Goal: Task Accomplishment & Management: Use online tool/utility

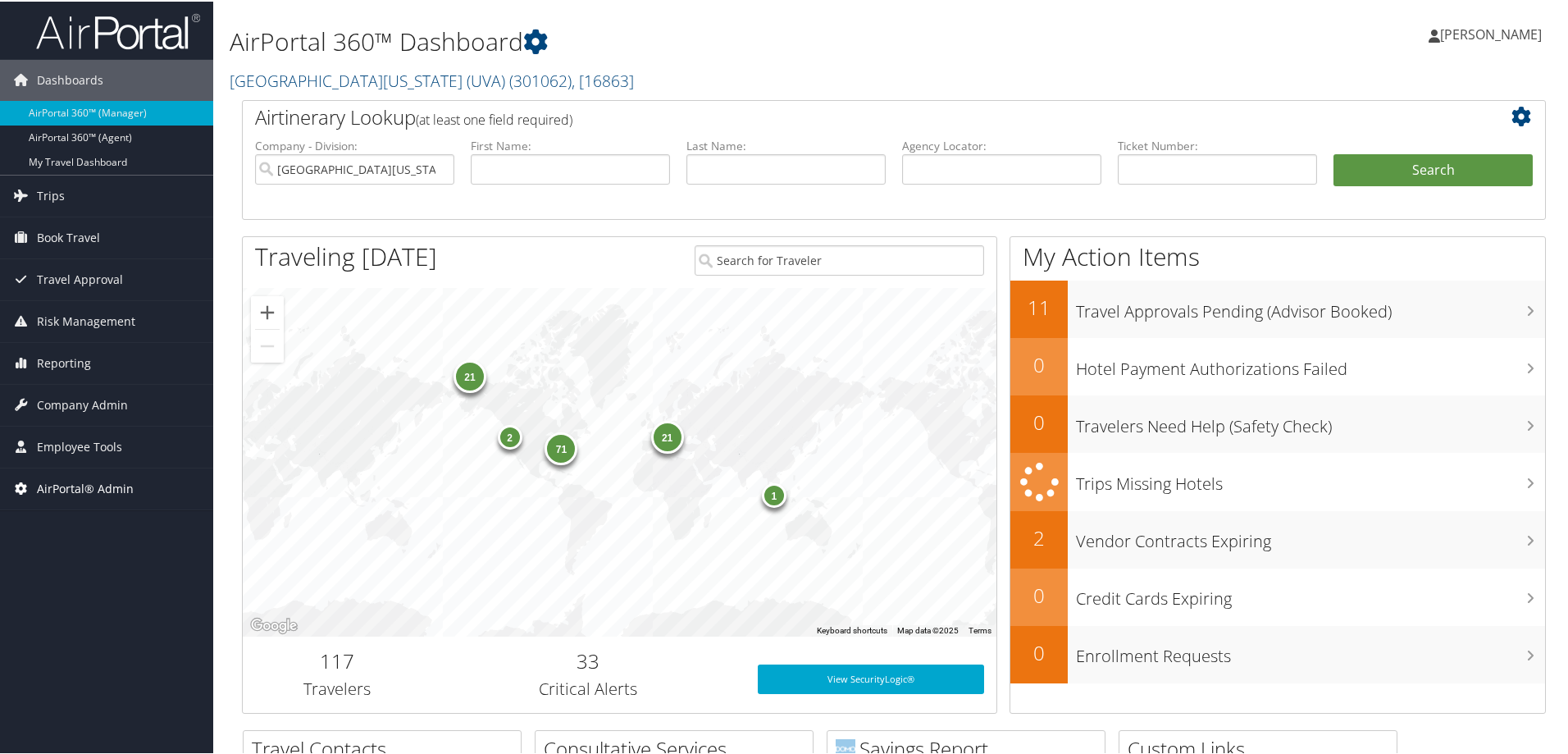
click at [84, 489] on span "AirPortal® Admin" at bounding box center [85, 487] width 97 height 41
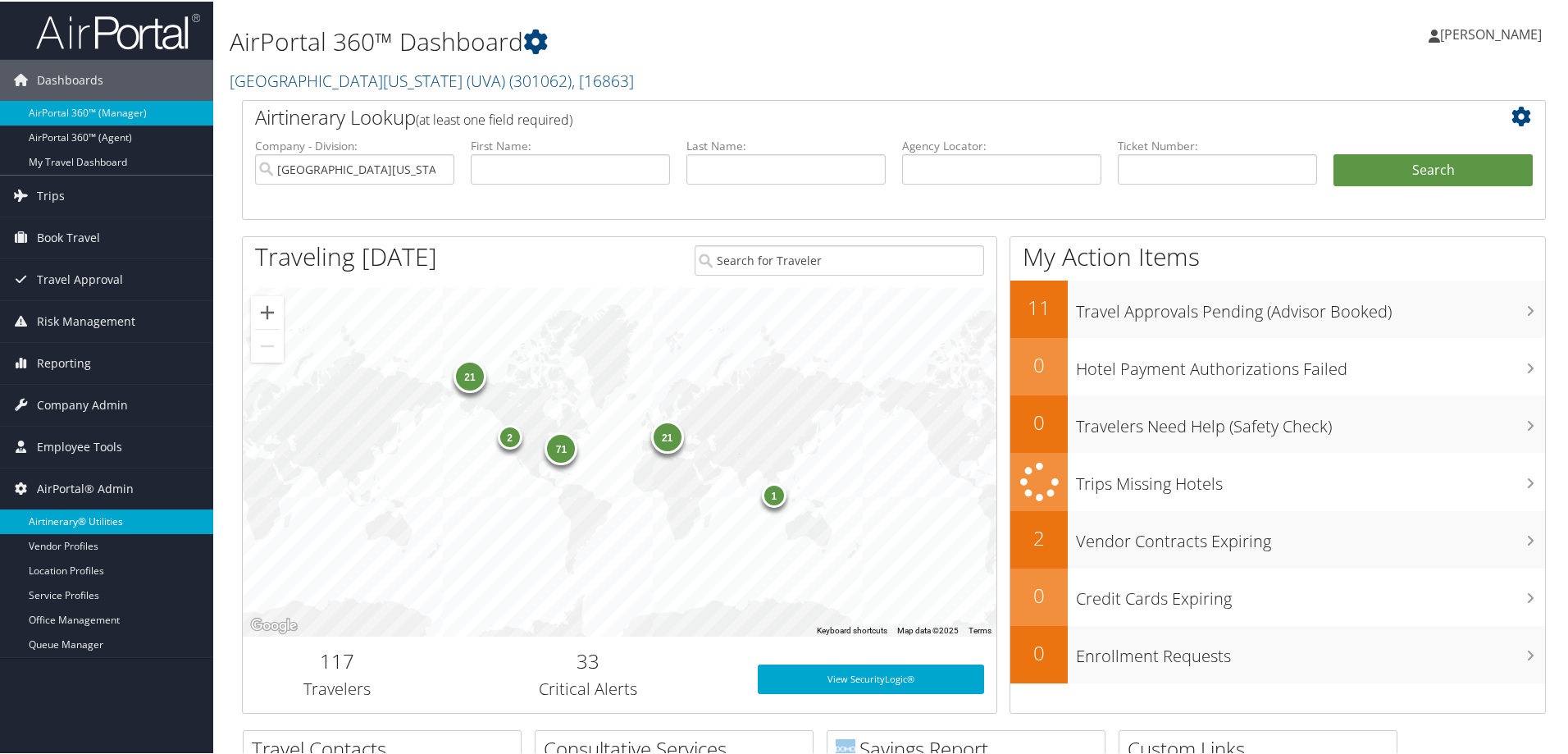
click at [92, 514] on link "Airtinerary® Utilities" at bounding box center [107, 519] width 213 height 24
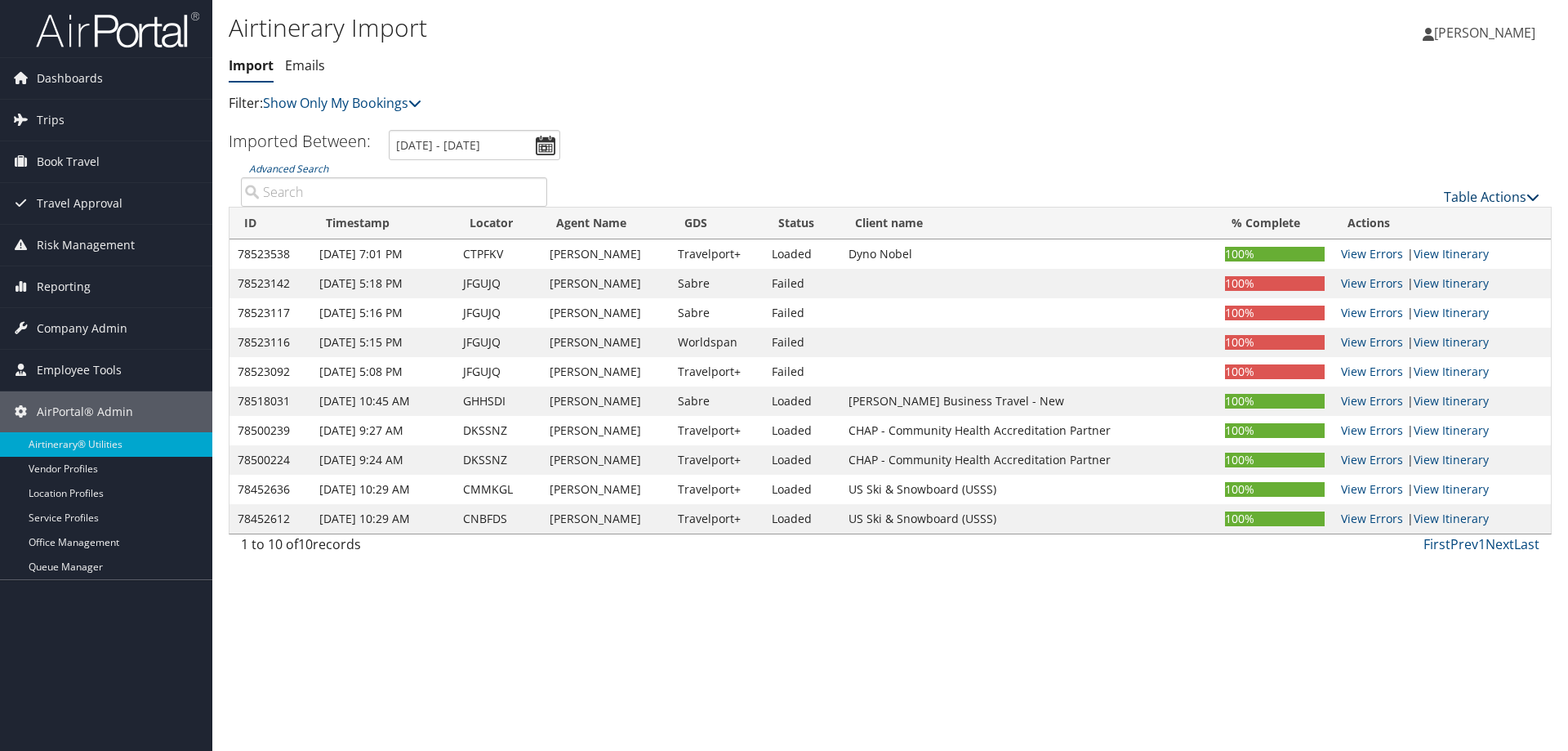
click at [1492, 192] on link "Table Actions" at bounding box center [1492, 196] width 96 height 18
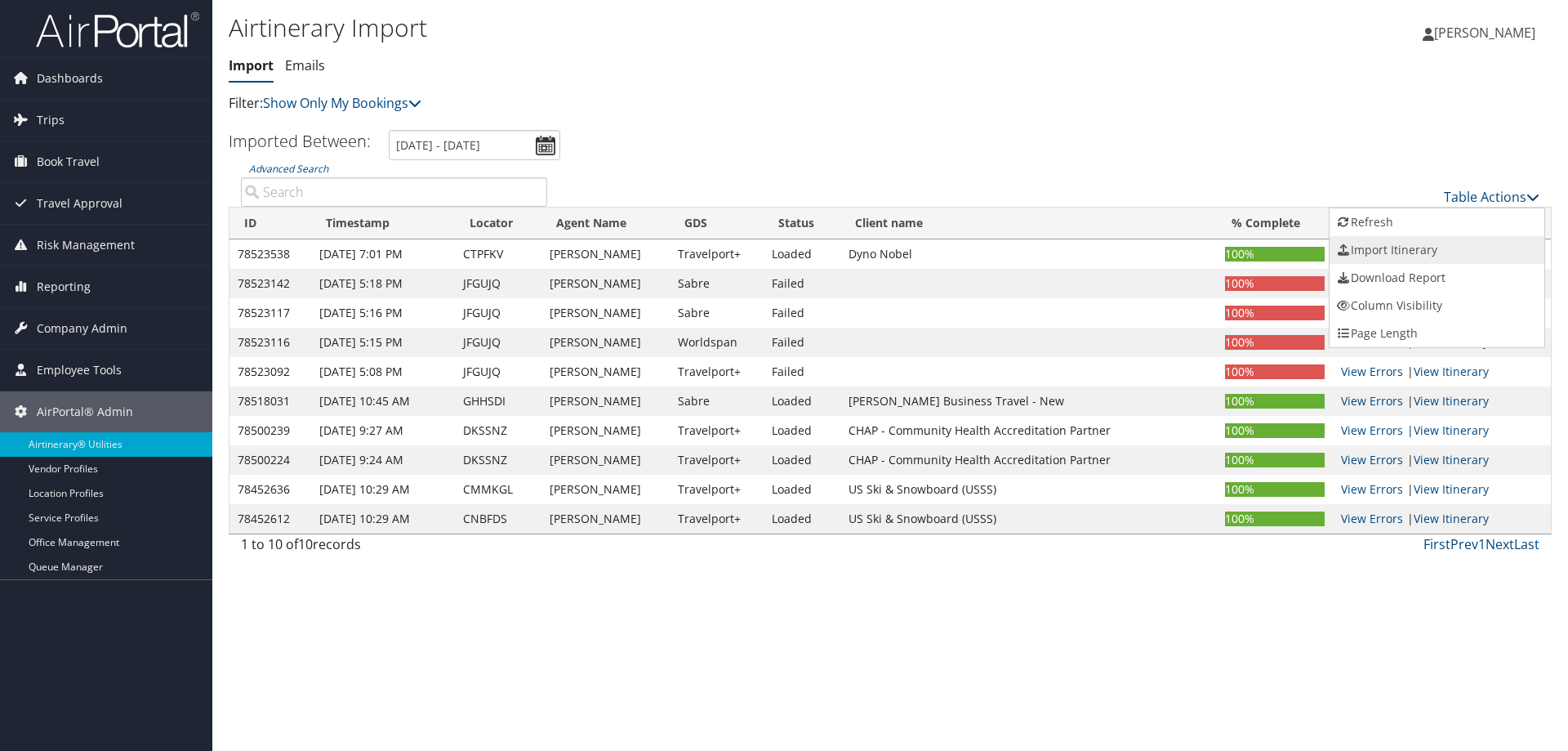
click at [1406, 251] on link "Import Itinerary" at bounding box center [1437, 250] width 215 height 28
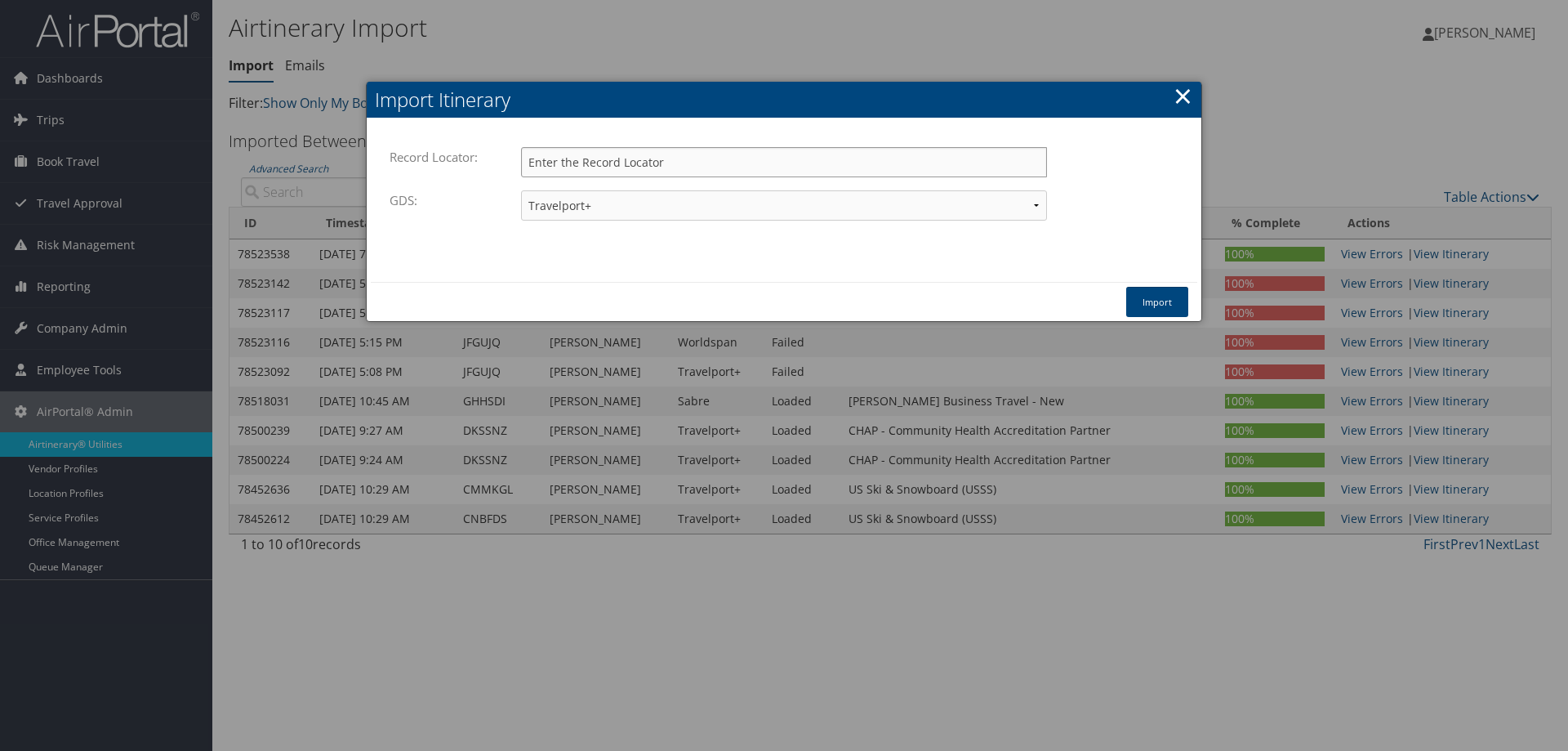
paste input "DLZNZ7"
type input "DLZNZ7"
click at [1158, 297] on button "Import" at bounding box center [1157, 302] width 62 height 30
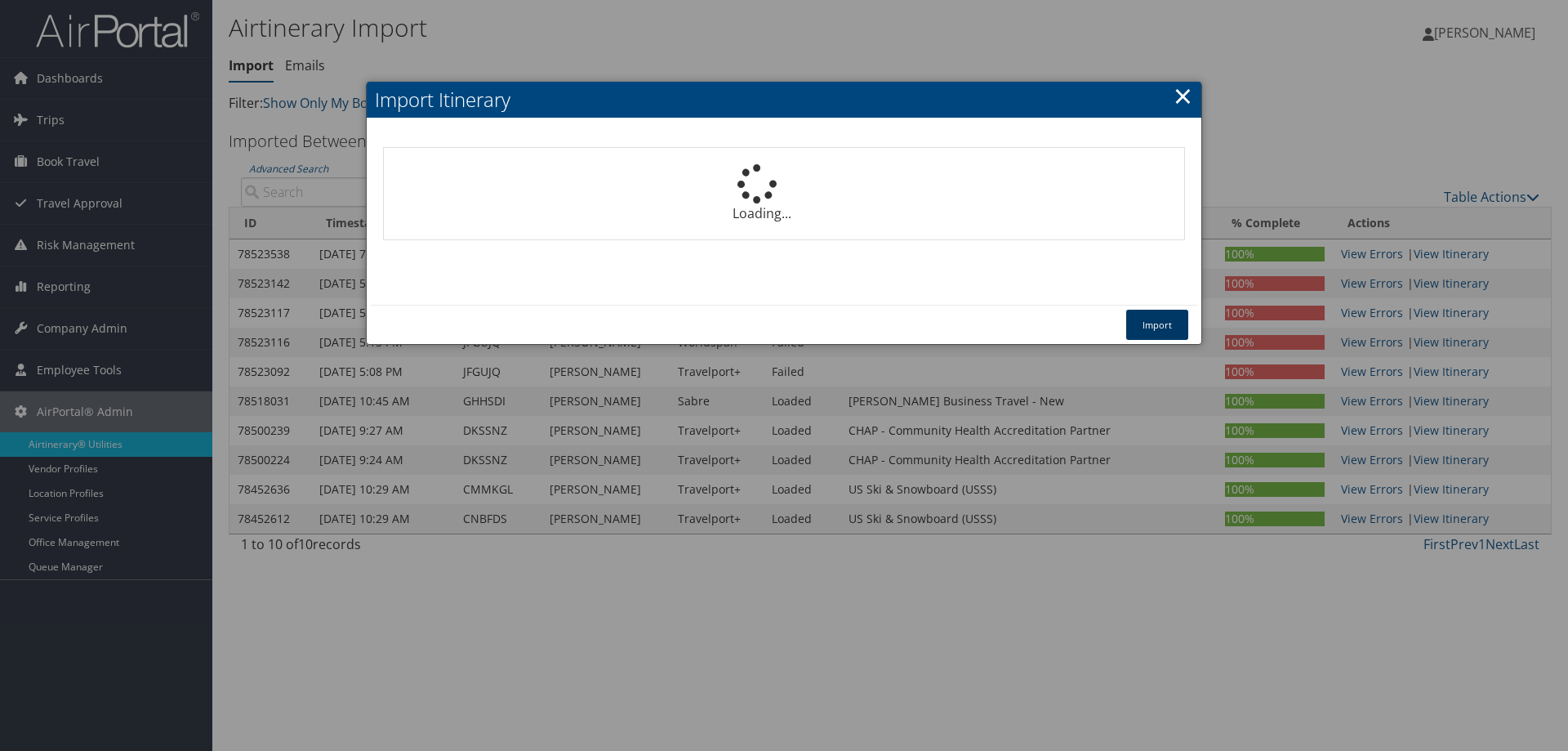
select select "1P"
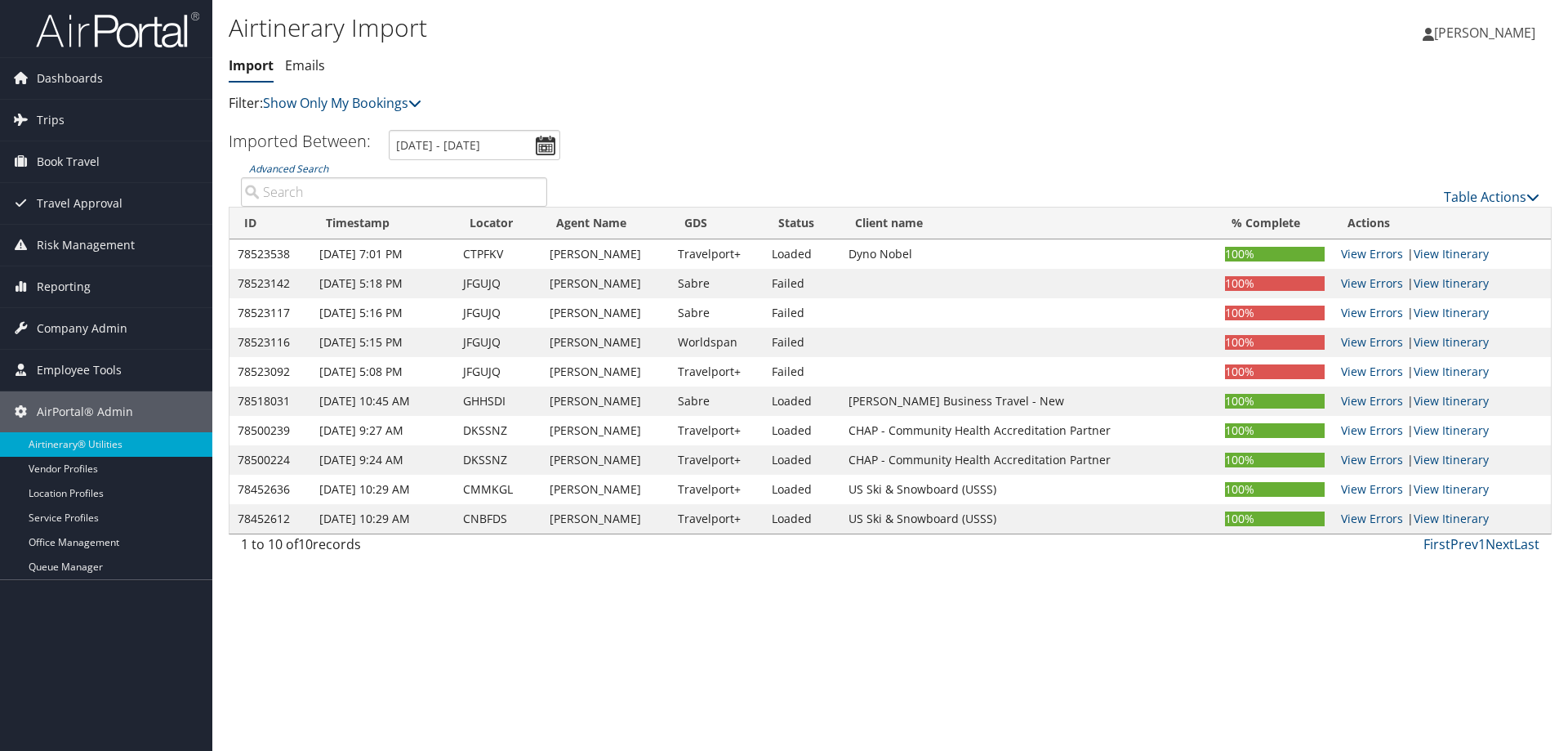
drag, startPoint x: 327, startPoint y: 610, endPoint x: 447, endPoint y: 459, distance: 192.9
click at [351, 569] on div "Airtinerary Import Import Emails Import Emails Filter: Show Only My Bookings Sh…" at bounding box center [890, 375] width 1356 height 751
click at [1475, 198] on link "Table Actions" at bounding box center [1492, 196] width 96 height 18
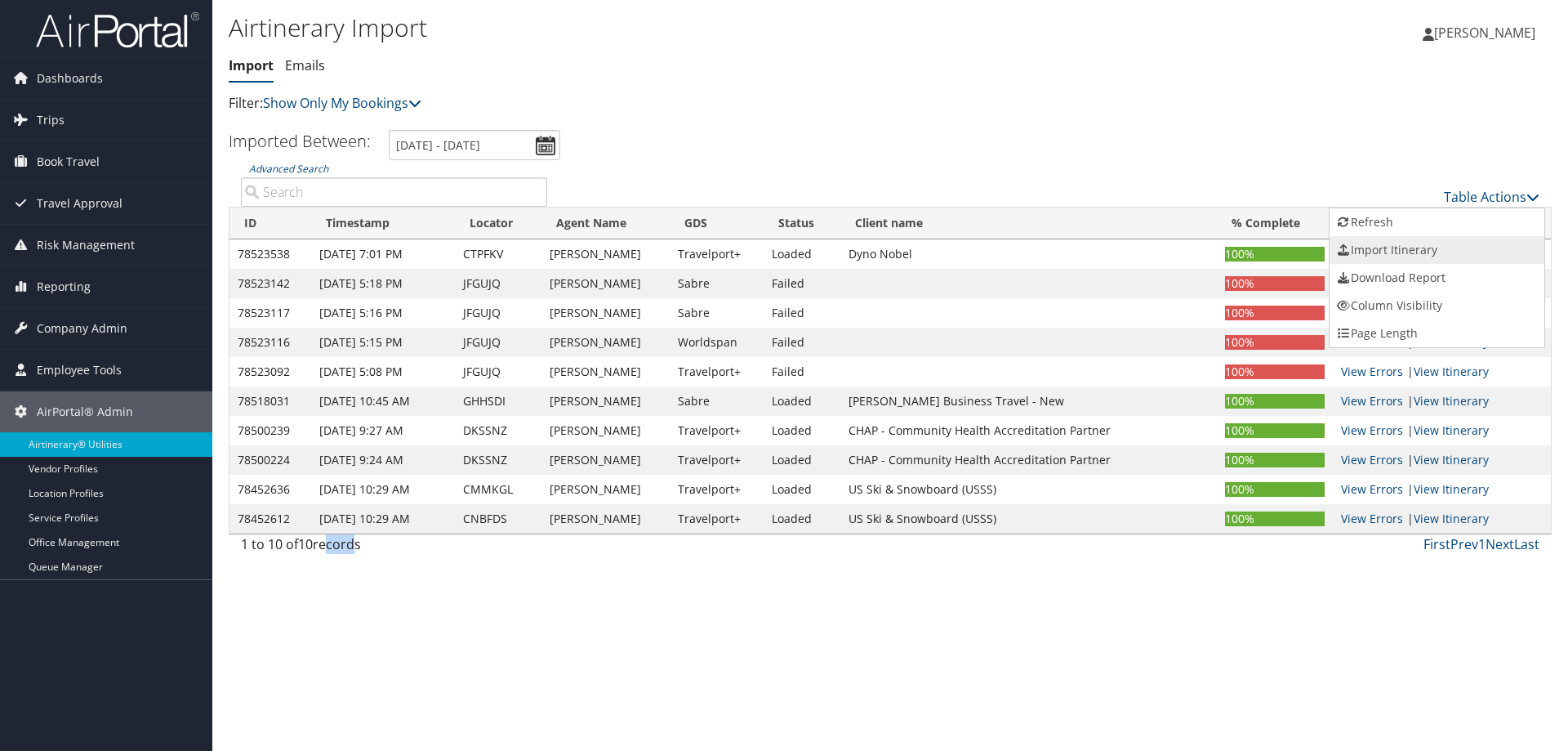
click at [1425, 246] on link "Import Itinerary" at bounding box center [1437, 250] width 215 height 28
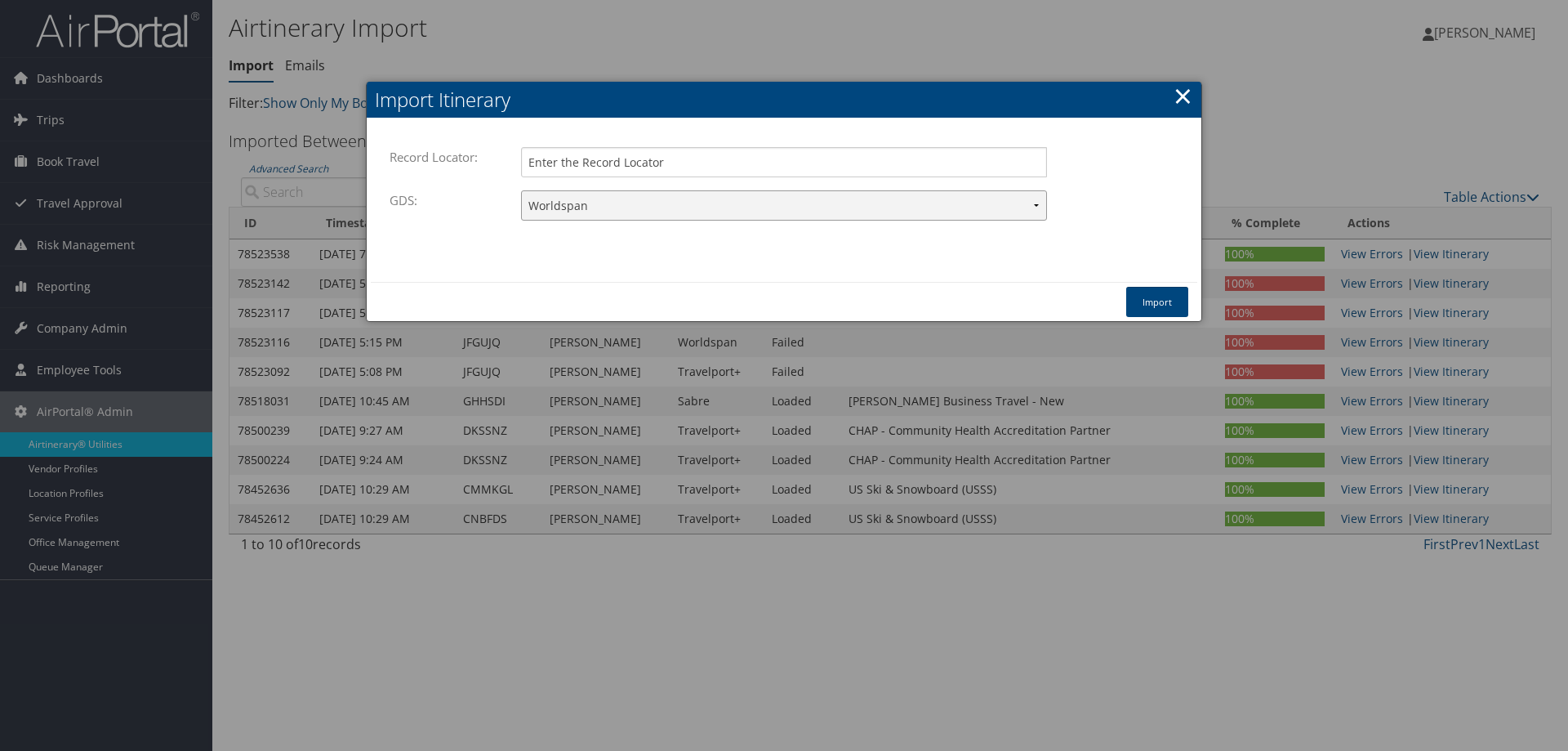
drag, startPoint x: 829, startPoint y: 168, endPoint x: 717, endPoint y: 207, distance: 118.6
click at [718, 209] on select "Travelport+ Worldspan Apollo Sabre Amadeus" at bounding box center [784, 206] width 526 height 30
select select "1G"
click at [521, 191] on select "Travelport+ Worldspan Apollo Sabre Amadeus" at bounding box center [784, 206] width 526 height 30
paste input "DLZPHZ"
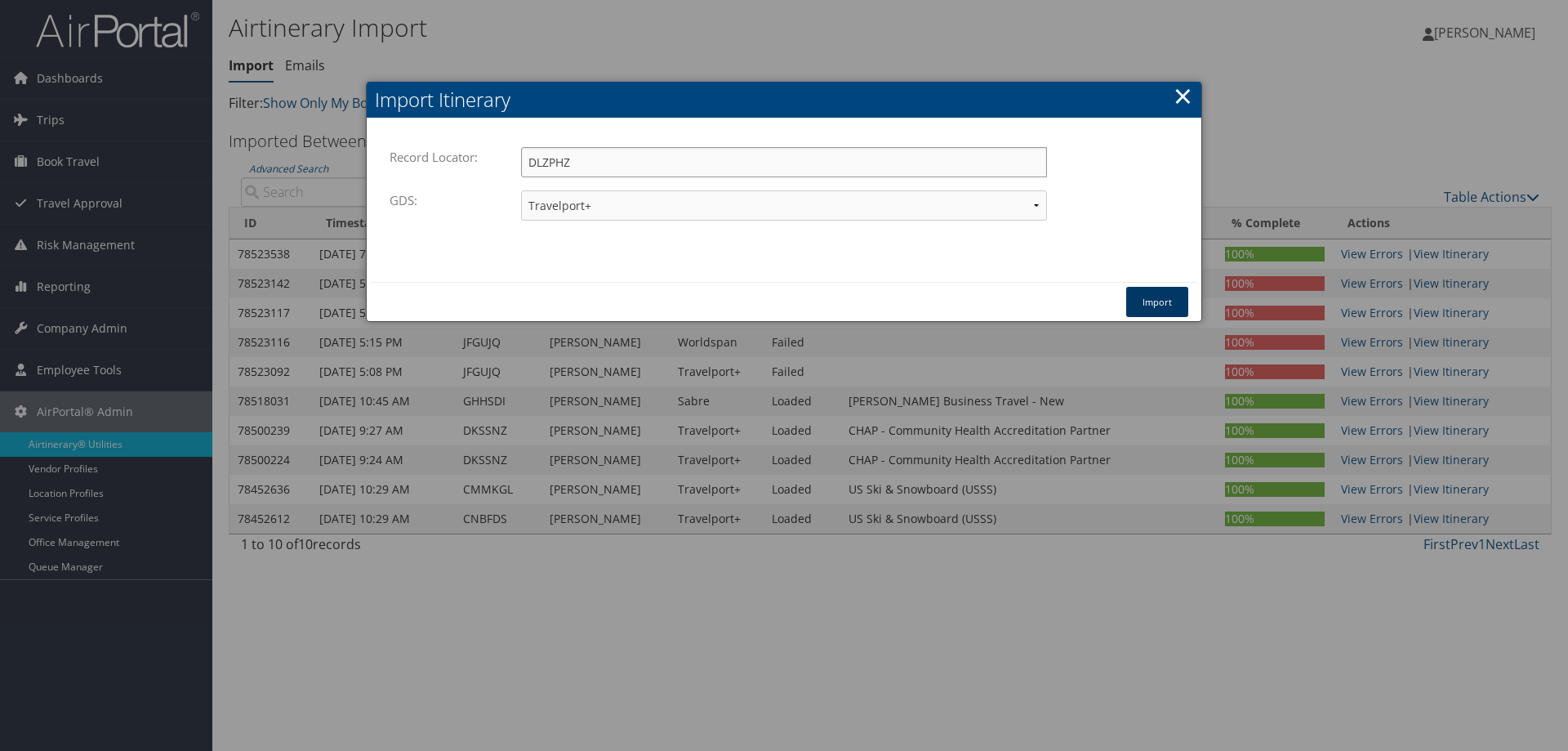
type input "DLZPHZ"
click at [1159, 293] on button "Import" at bounding box center [1157, 302] width 62 height 30
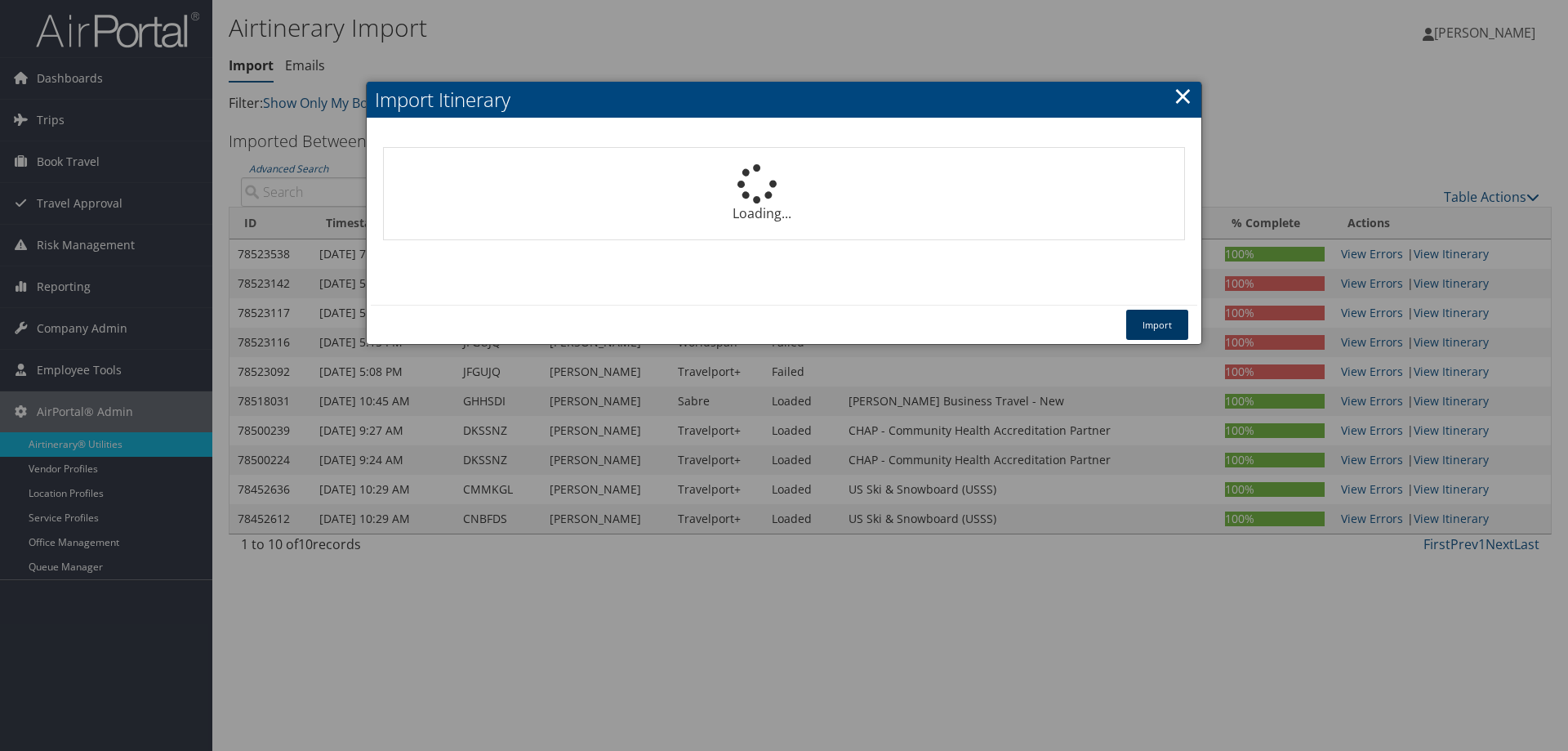
select select "1P"
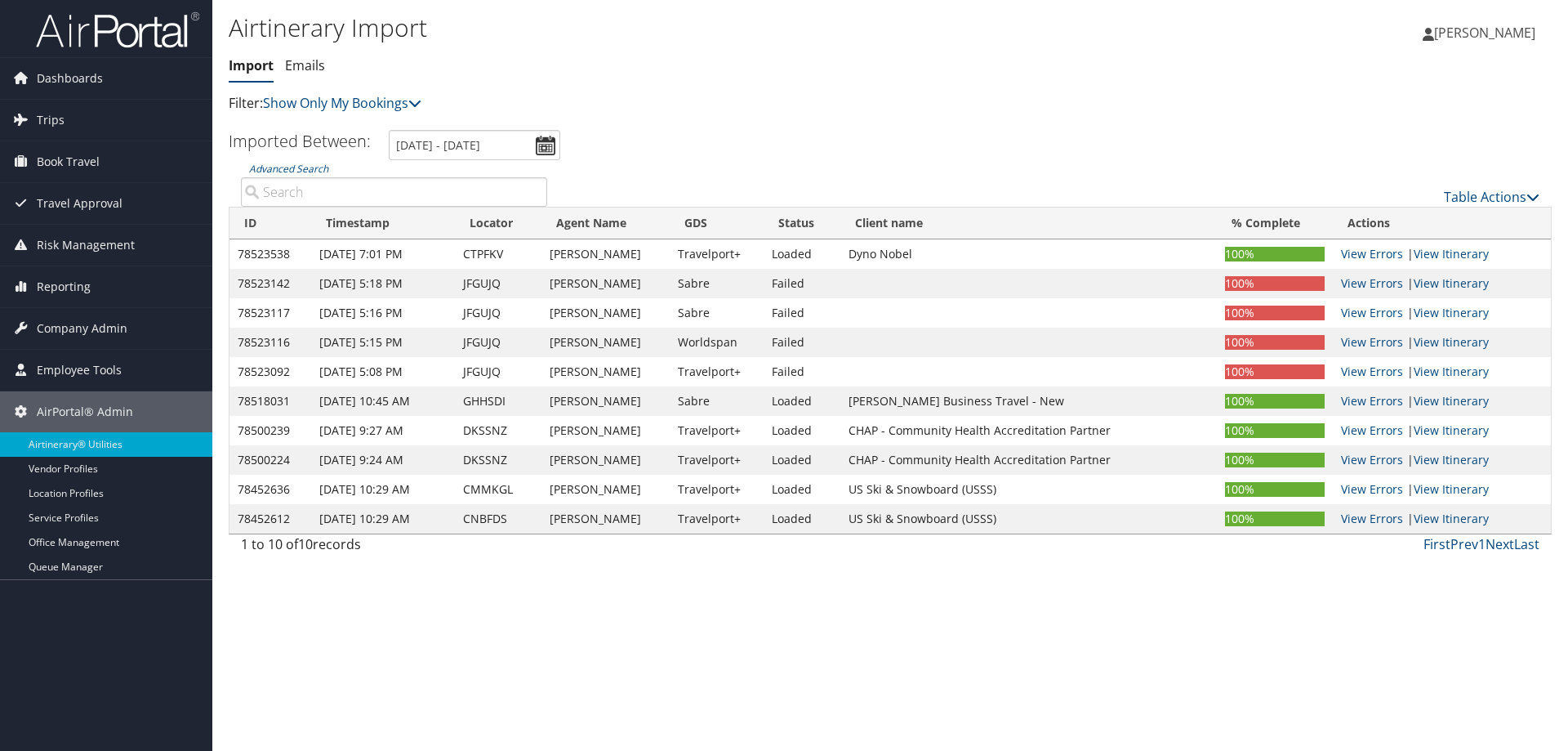
click at [333, 642] on div "Airtinerary Import Import Emails Import Emails Filter: Show Only My Bookings Sh…" at bounding box center [890, 375] width 1356 height 751
click at [318, 672] on div "Airtinerary Import Import Emails Import Emails Filter: Show Only My Bookings Sh…" at bounding box center [890, 375] width 1356 height 751
drag, startPoint x: 376, startPoint y: 618, endPoint x: 398, endPoint y: 486, distance: 133.8
click at [376, 611] on div "Airtinerary Import Import Emails Import Emails Filter: Show Only My Bookings Sh…" at bounding box center [890, 375] width 1356 height 751
